Goal: Download file/media

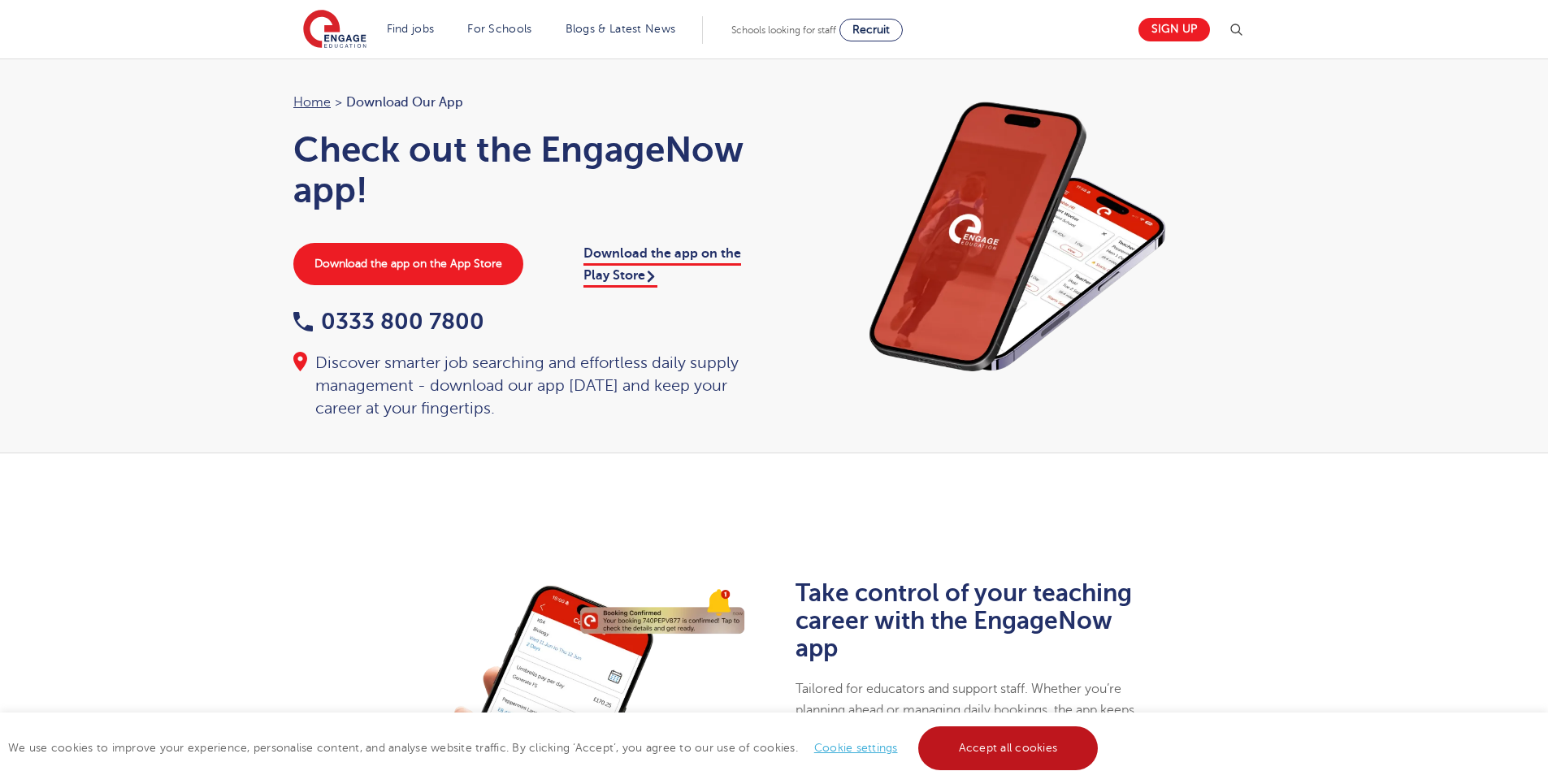
click at [992, 752] on link "Accept all cookies" at bounding box center [1008, 748] width 180 height 44
